Goal: Subscribe to service/newsletter

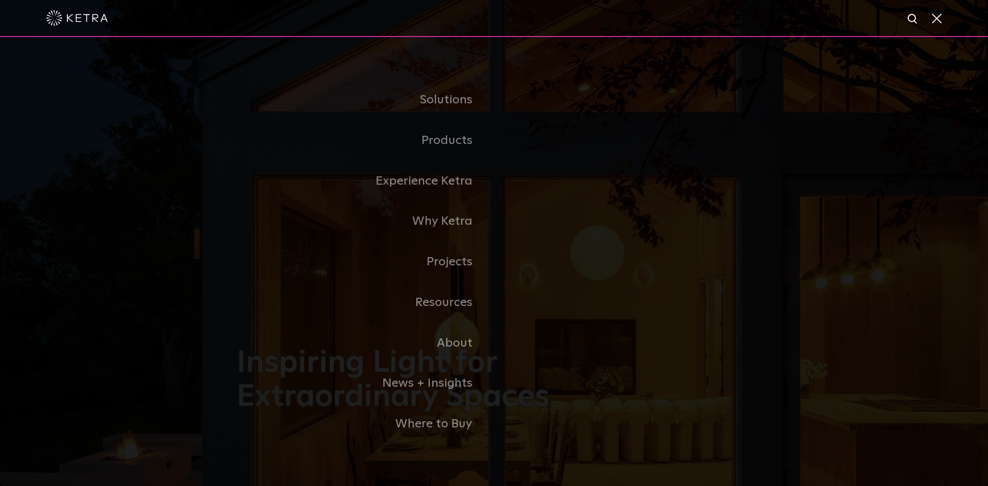
select select "Lighting Designer"
select select "[GEOGRAPHIC_DATA]"
select select "Lighting Designer"
select select "[GEOGRAPHIC_DATA]"
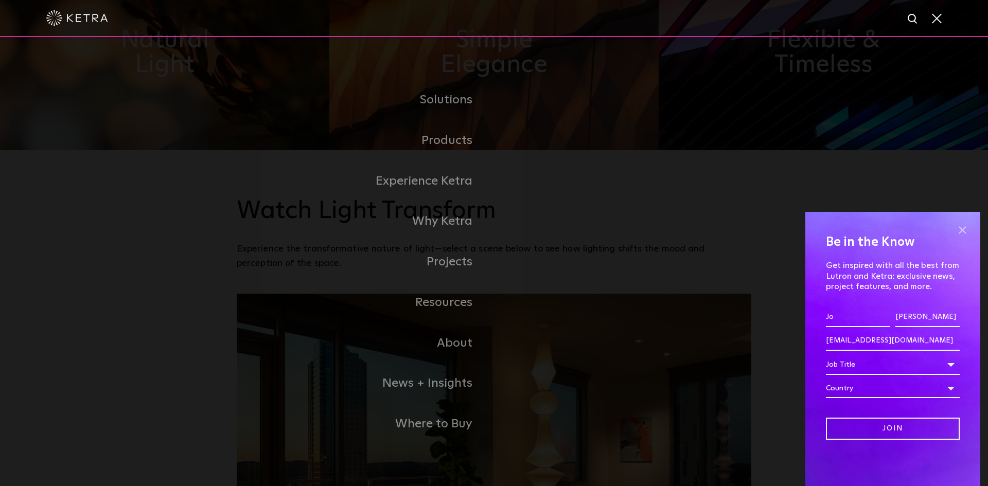
click at [963, 227] on span at bounding box center [961, 229] width 15 height 15
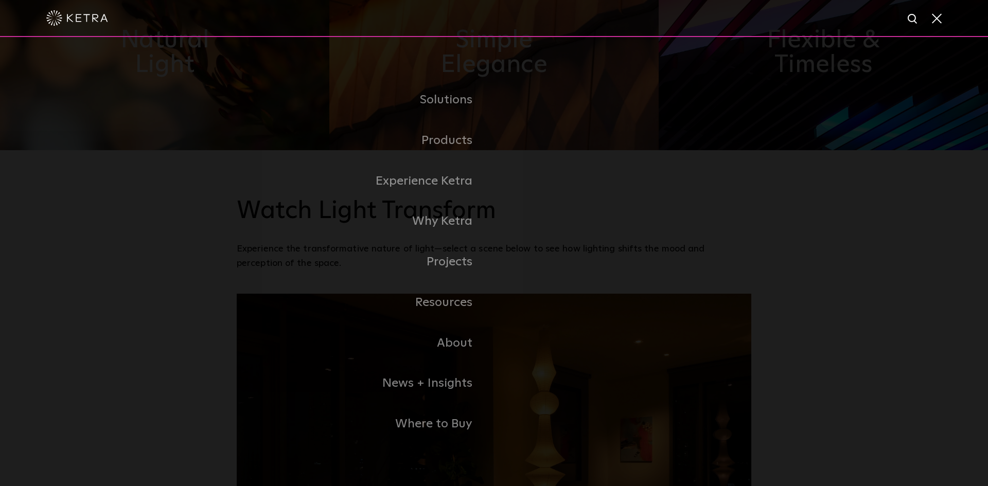
scroll to position [0, 0]
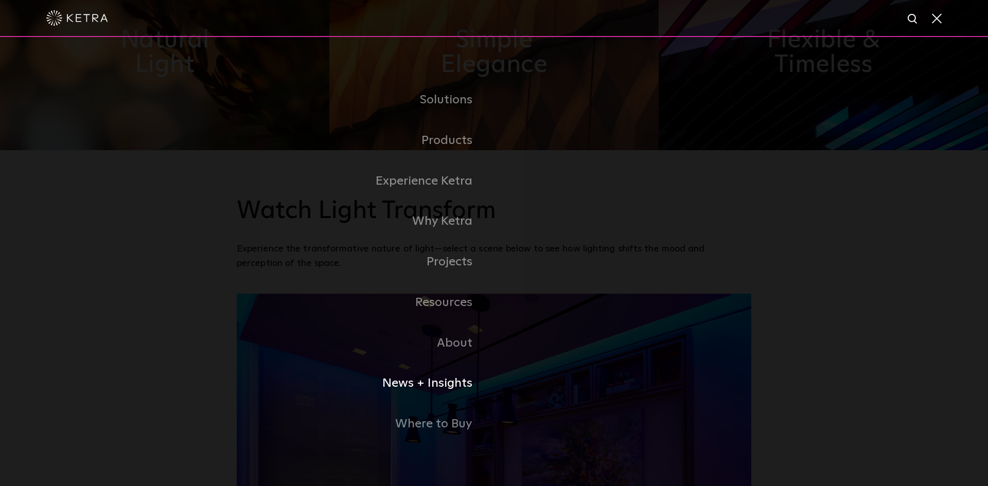
click at [445, 380] on link "News + Insights" at bounding box center [365, 383] width 257 height 41
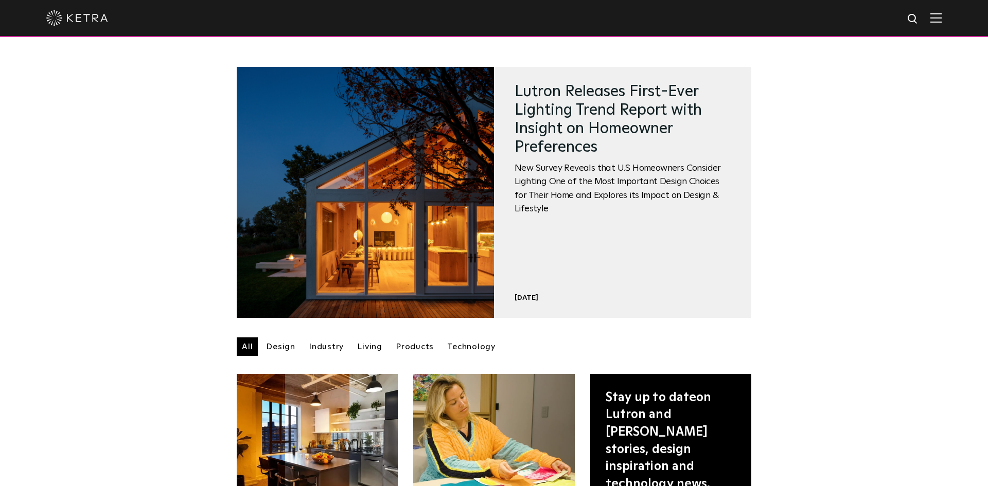
select select "Lighting Designer"
select select "[GEOGRAPHIC_DATA]"
select select "Lighting Designer"
select select "[GEOGRAPHIC_DATA]"
select select "Lighting Designer"
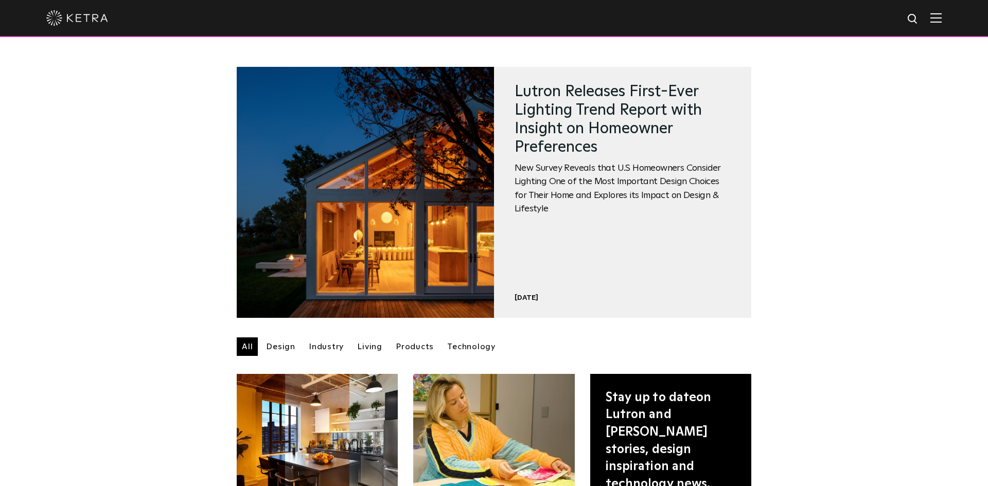
select select "[GEOGRAPHIC_DATA]"
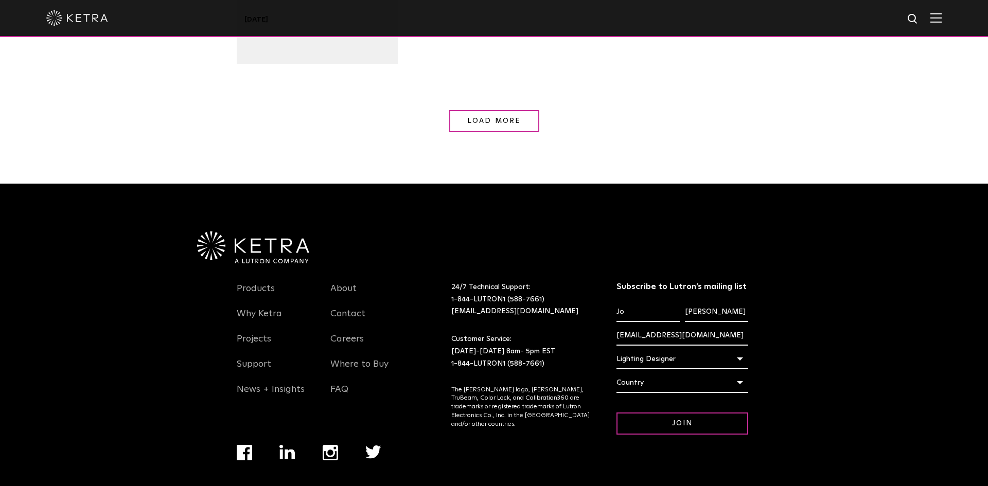
select select "Lighting Designer"
select select "[GEOGRAPHIC_DATA]"
select select "Lighting Designer"
select select "[GEOGRAPHIC_DATA]"
select select "Lighting Designer"
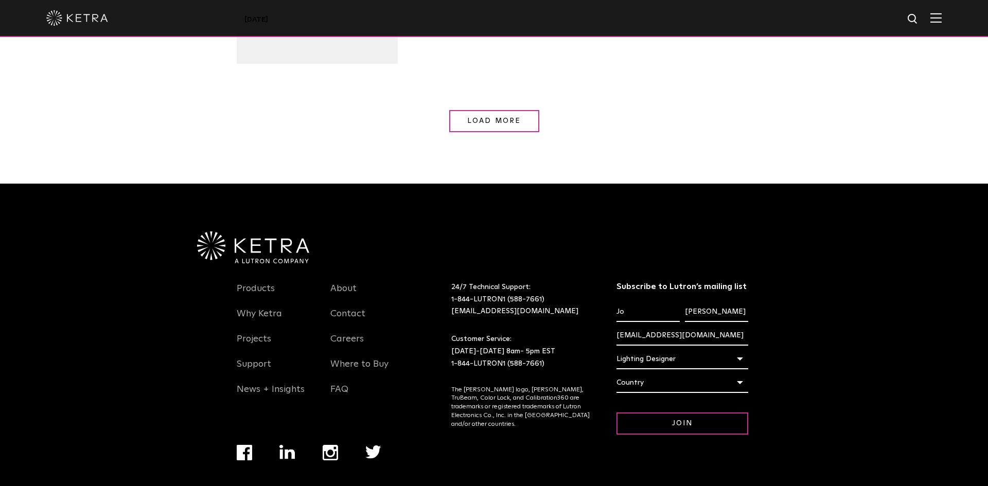
select select "[GEOGRAPHIC_DATA]"
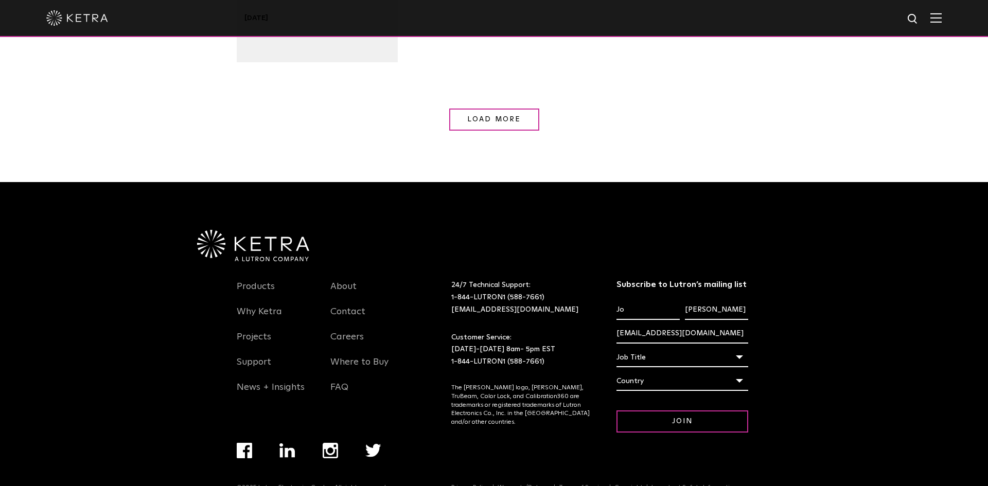
scroll to position [0, 0]
click at [655, 361] on div "Job Title" at bounding box center [682, 358] width 132 height 20
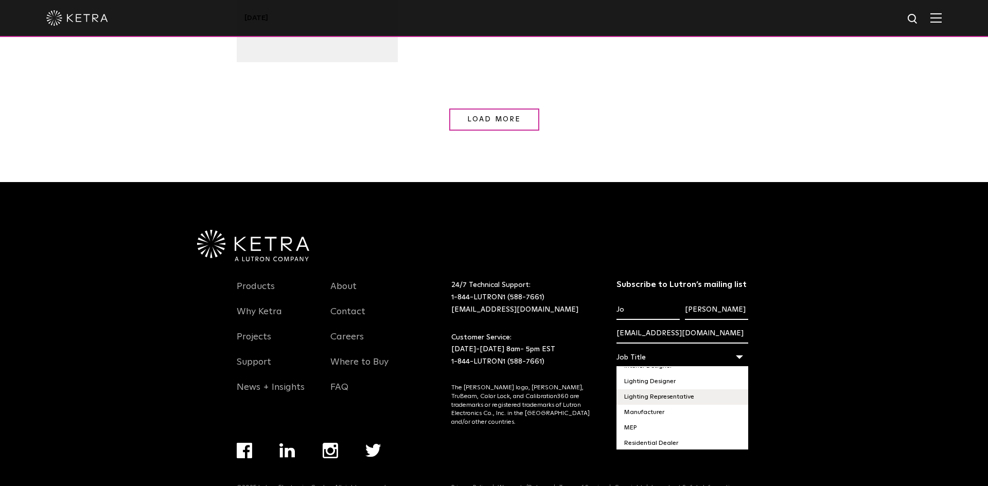
scroll to position [70, 0]
click at [652, 382] on li "Lighting Designer" at bounding box center [682, 382] width 132 height 15
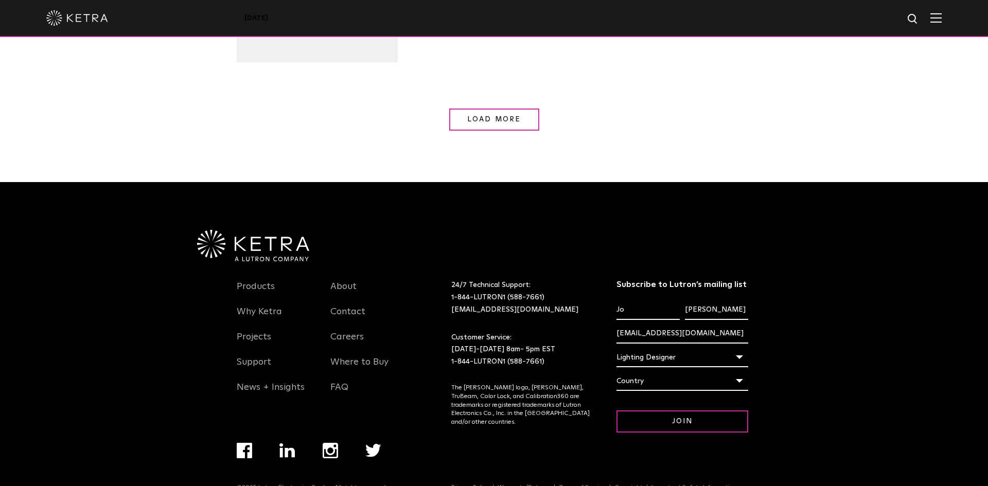
click at [689, 384] on div "Country" at bounding box center [682, 381] width 132 height 20
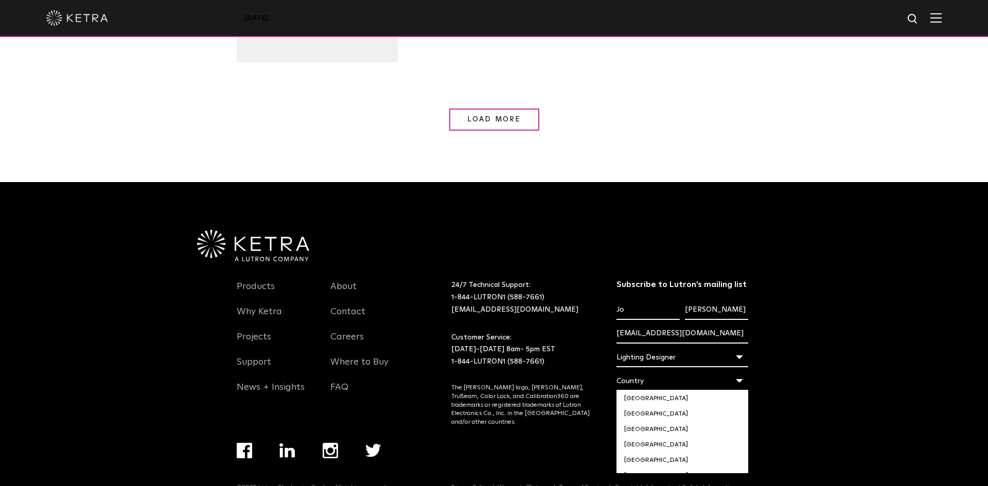
scroll to position [3535, 0]
click at [638, 430] on li "[GEOGRAPHIC_DATA]" at bounding box center [682, 437] width 132 height 15
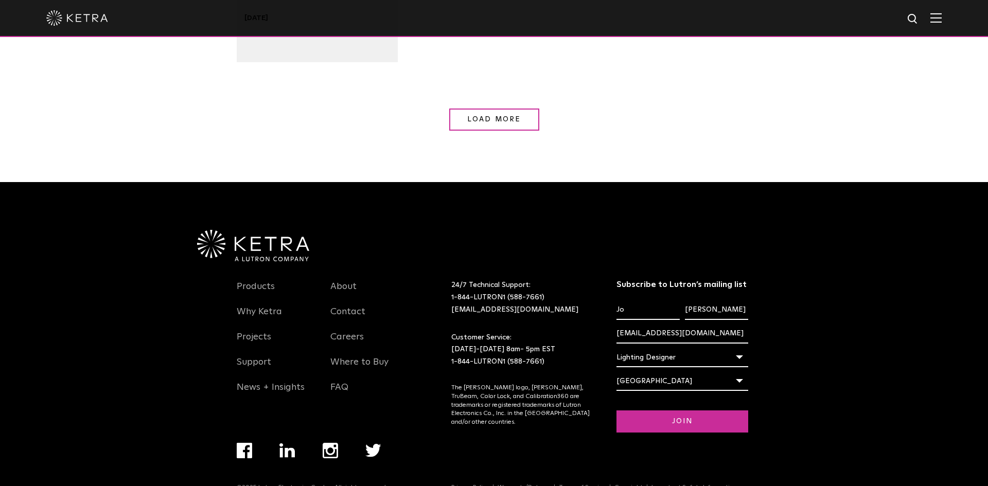
click at [730, 422] on input "Join" at bounding box center [682, 422] width 132 height 22
